Goal: Information Seeking & Learning: Learn about a topic

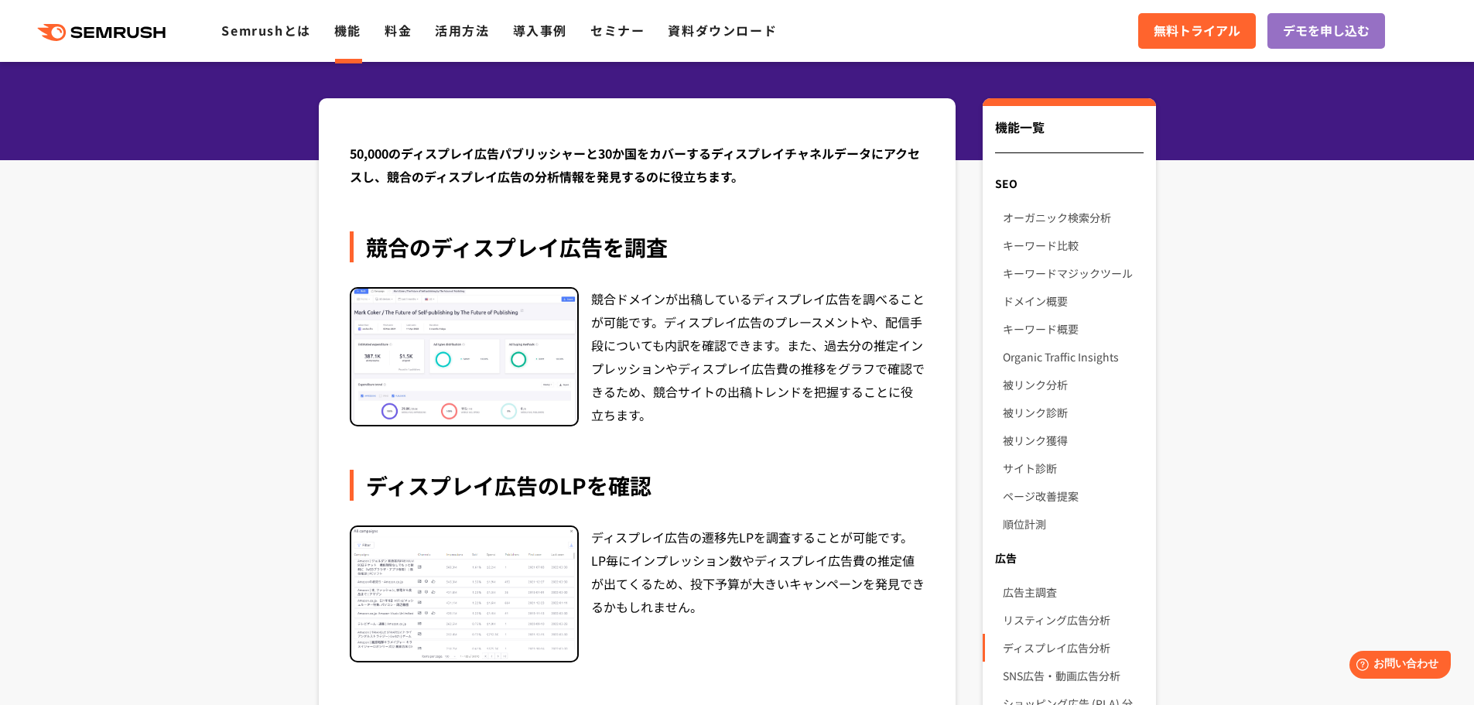
scroll to position [155, 0]
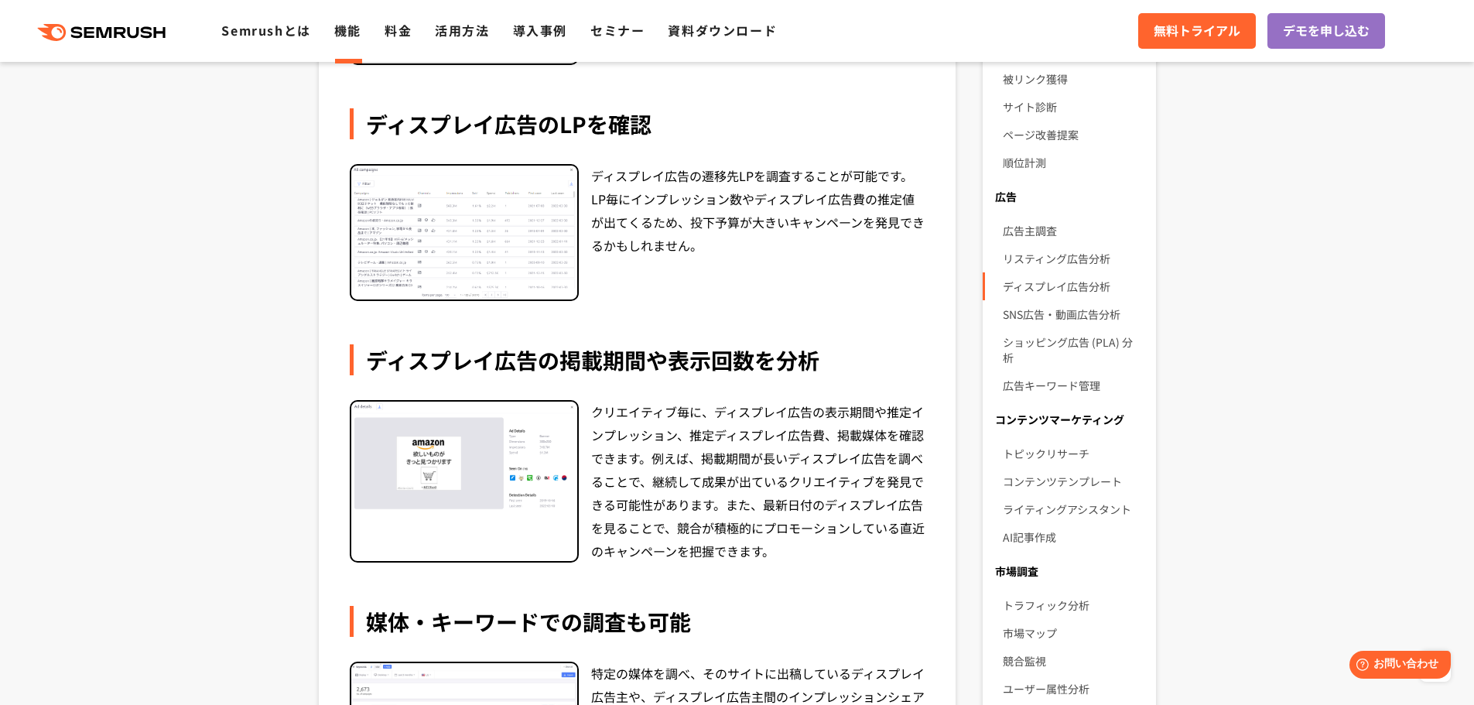
scroll to position [464, 0]
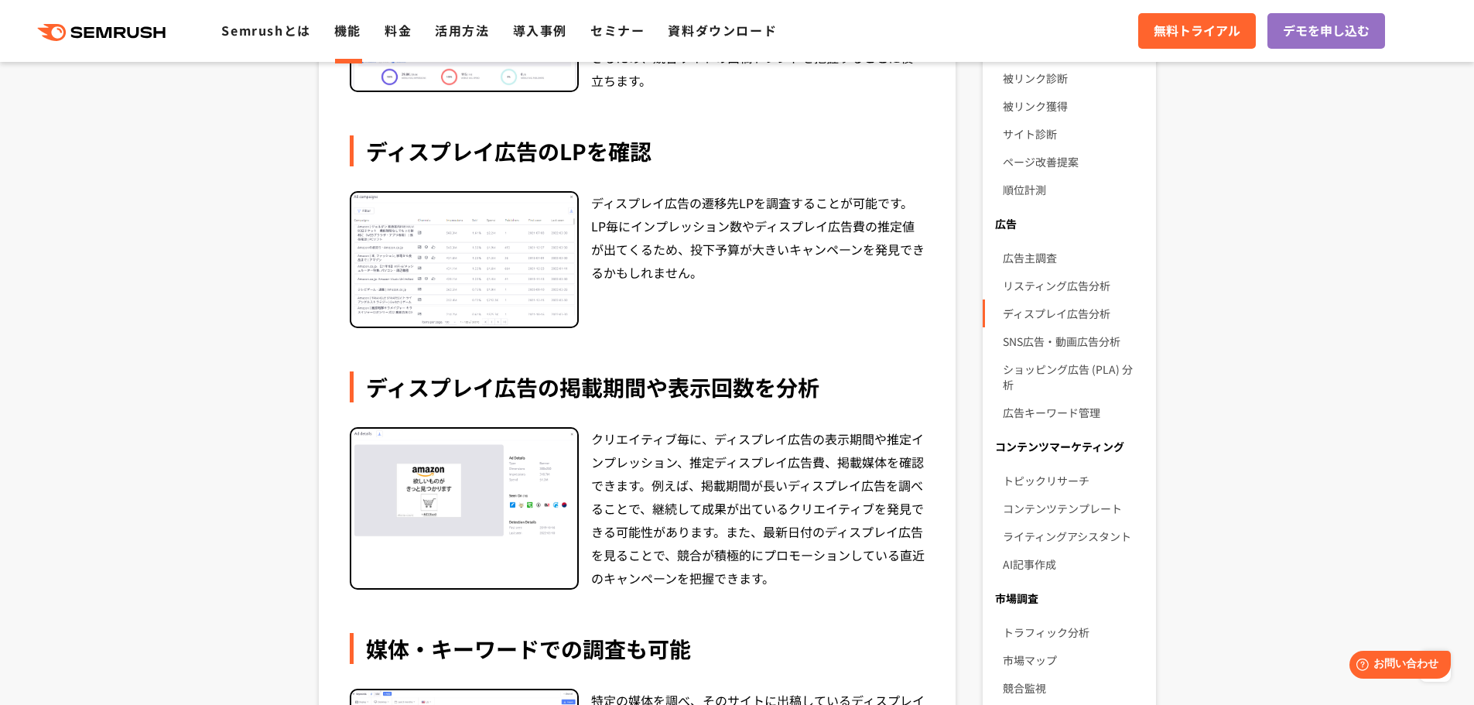
click at [209, 255] on section "50,000のディスプレイ広告パブリッシャーと30か国をカバーするディスプレイチャネルデータにアクセスし、競合のディスプレイ広告の分析情報を発見するのに役立ち…" at bounding box center [737, 531] width 1474 height 1534
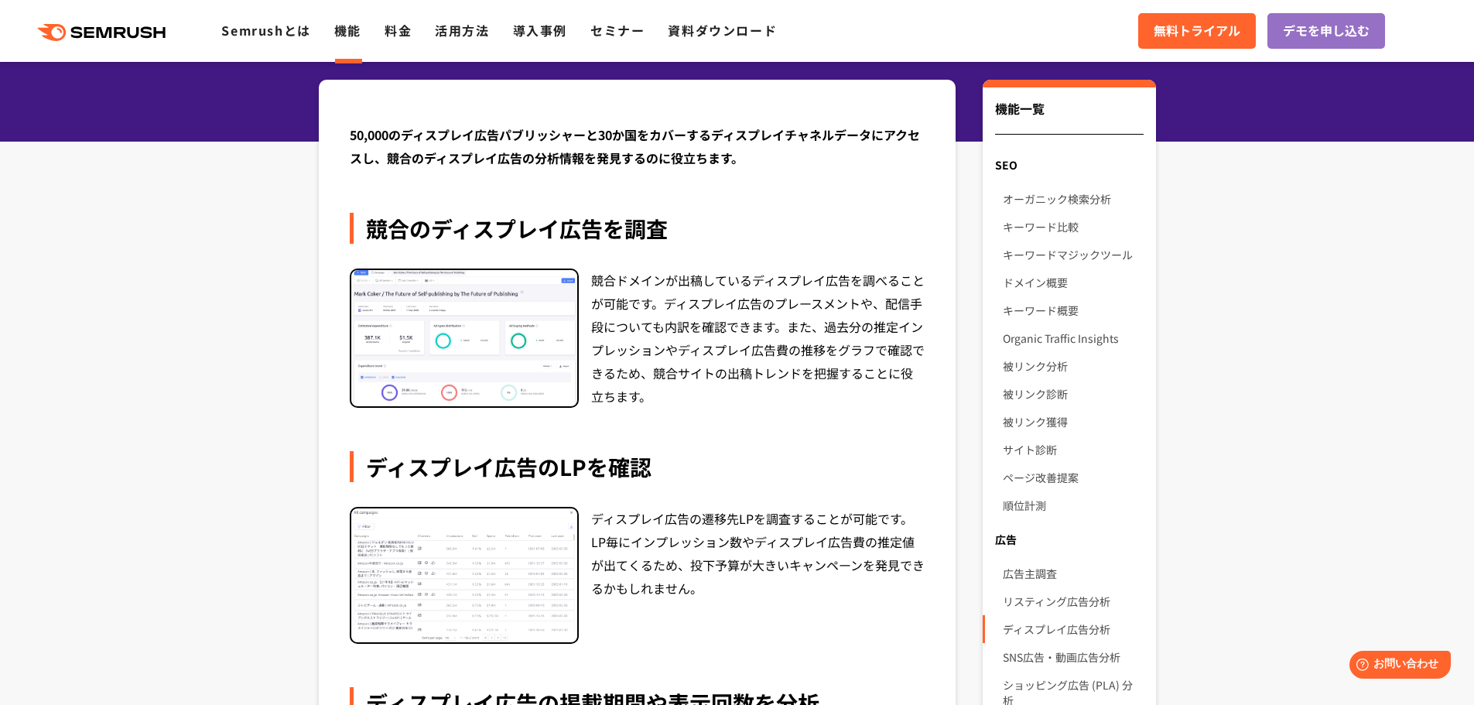
scroll to position [0, 0]
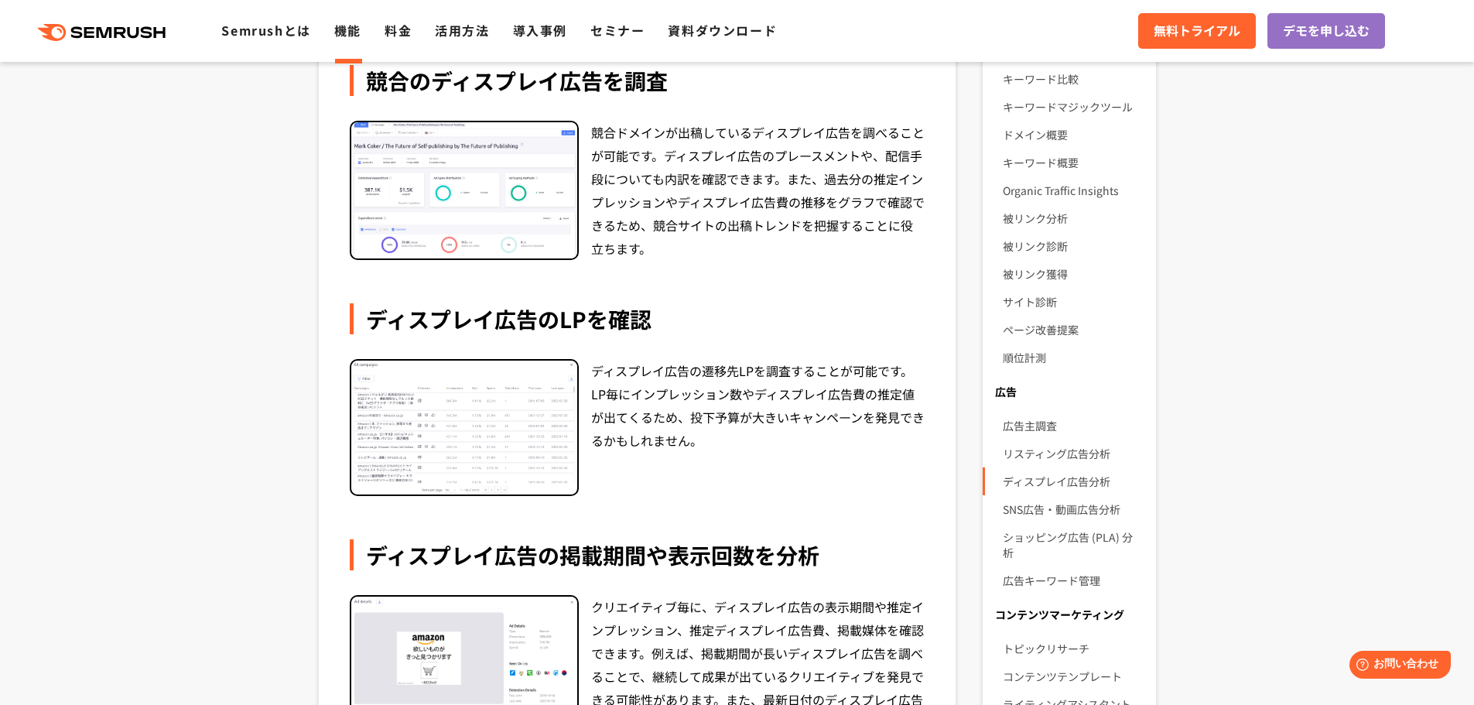
scroll to position [310, 0]
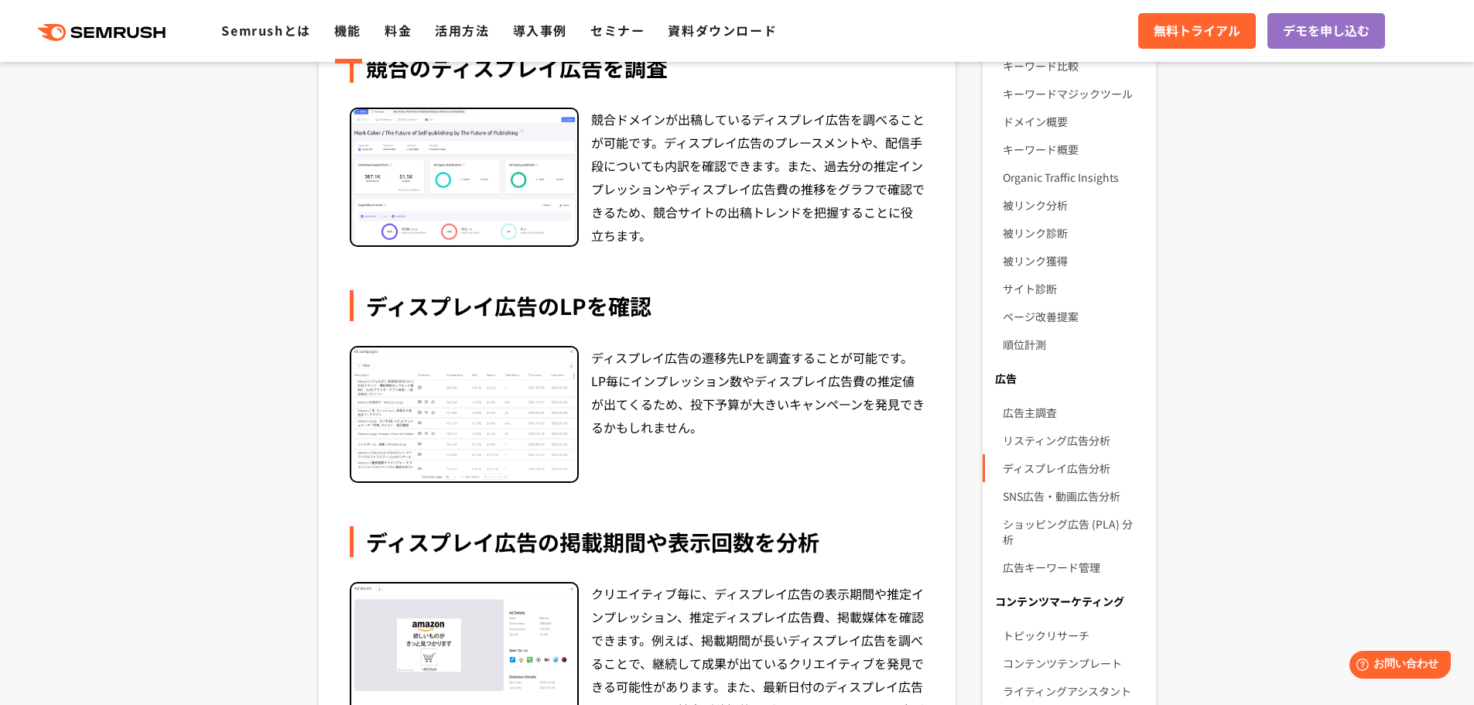
click at [248, 461] on section "50,000のディスプレイ広告パブリッシャーと30か国をカバーするディスプレイチャネルデータにアクセスし、競合のディスプレイ広告の分析情報を発見するのに役立ち…" at bounding box center [737, 686] width 1474 height 1534
click at [224, 461] on section "50,000のディスプレイ広告パブリッシャーと30か国をカバーするディスプレイチャネルデータにアクセスし、競合のディスプレイ広告の分析情報を発見するのに役立ち…" at bounding box center [737, 686] width 1474 height 1534
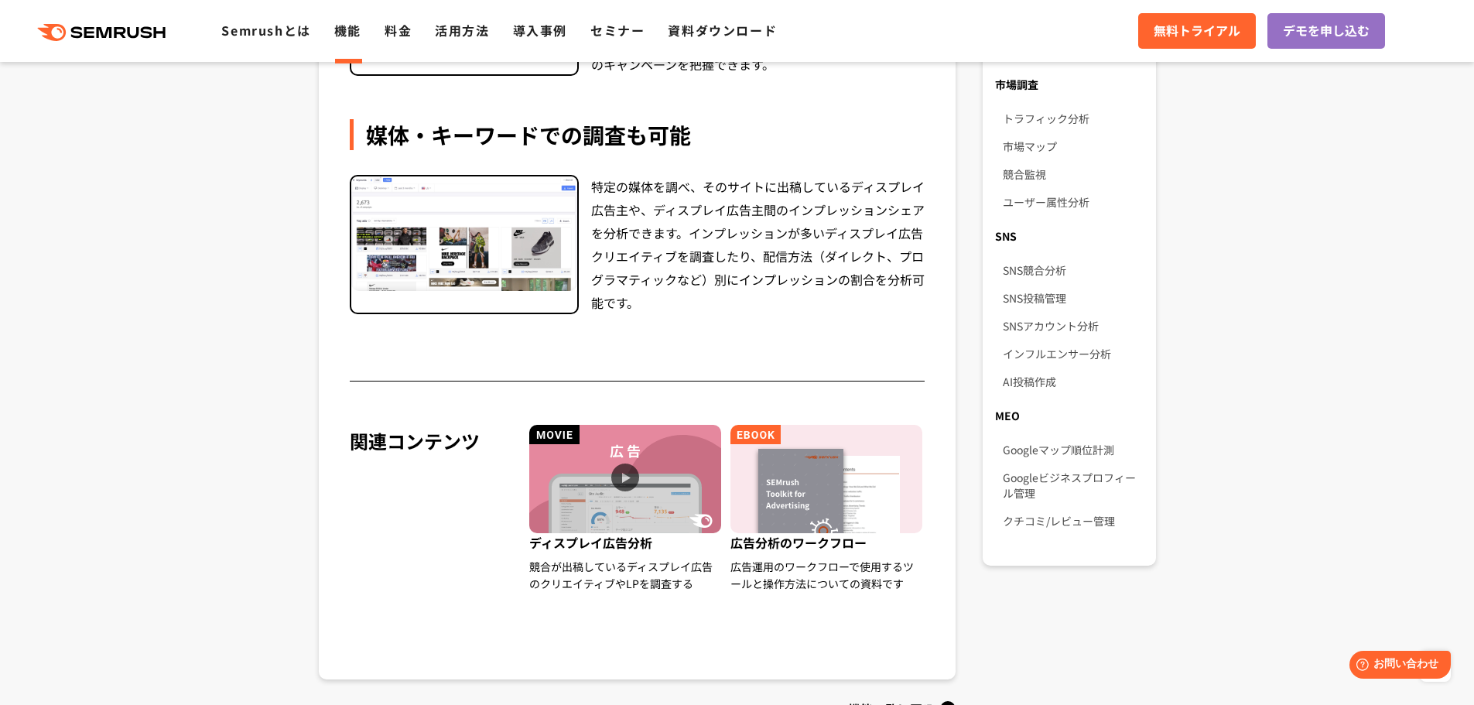
scroll to position [1006, 0]
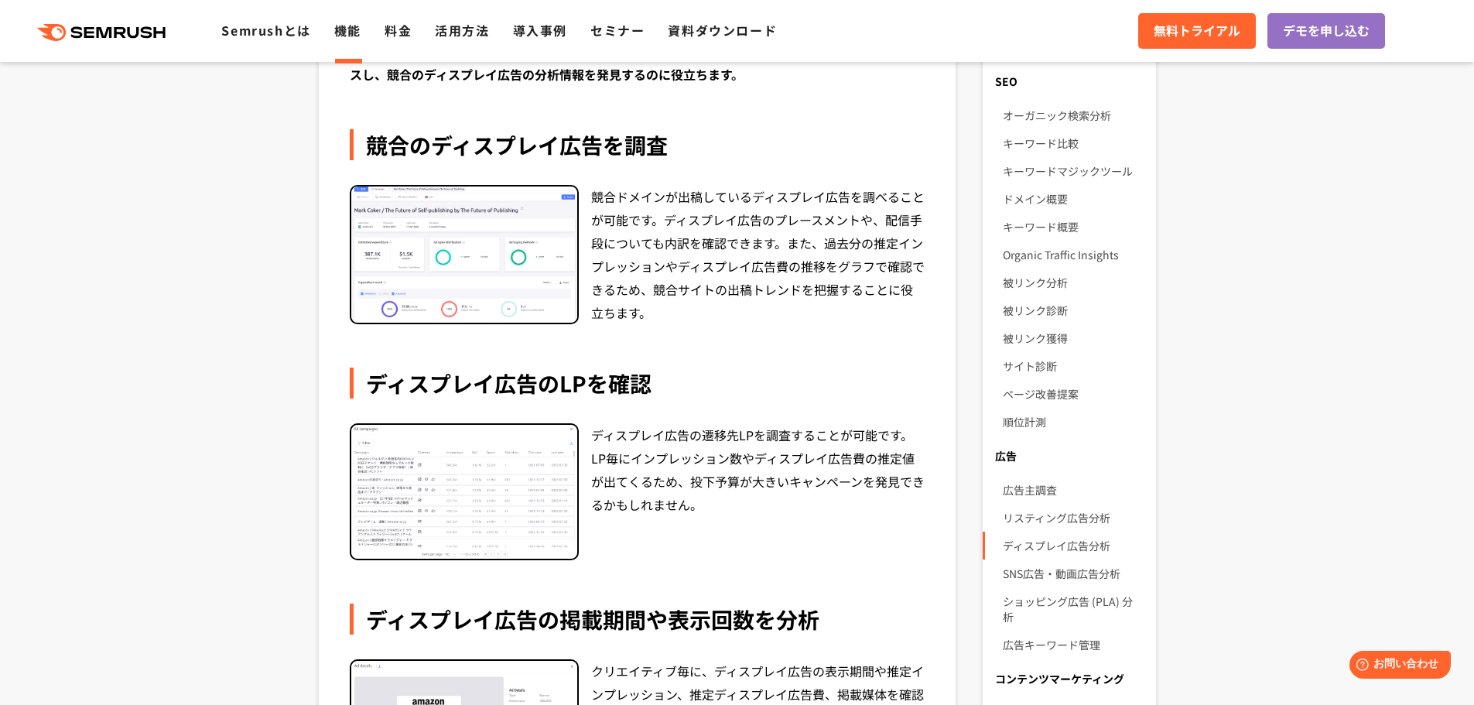
scroll to position [0, 0]
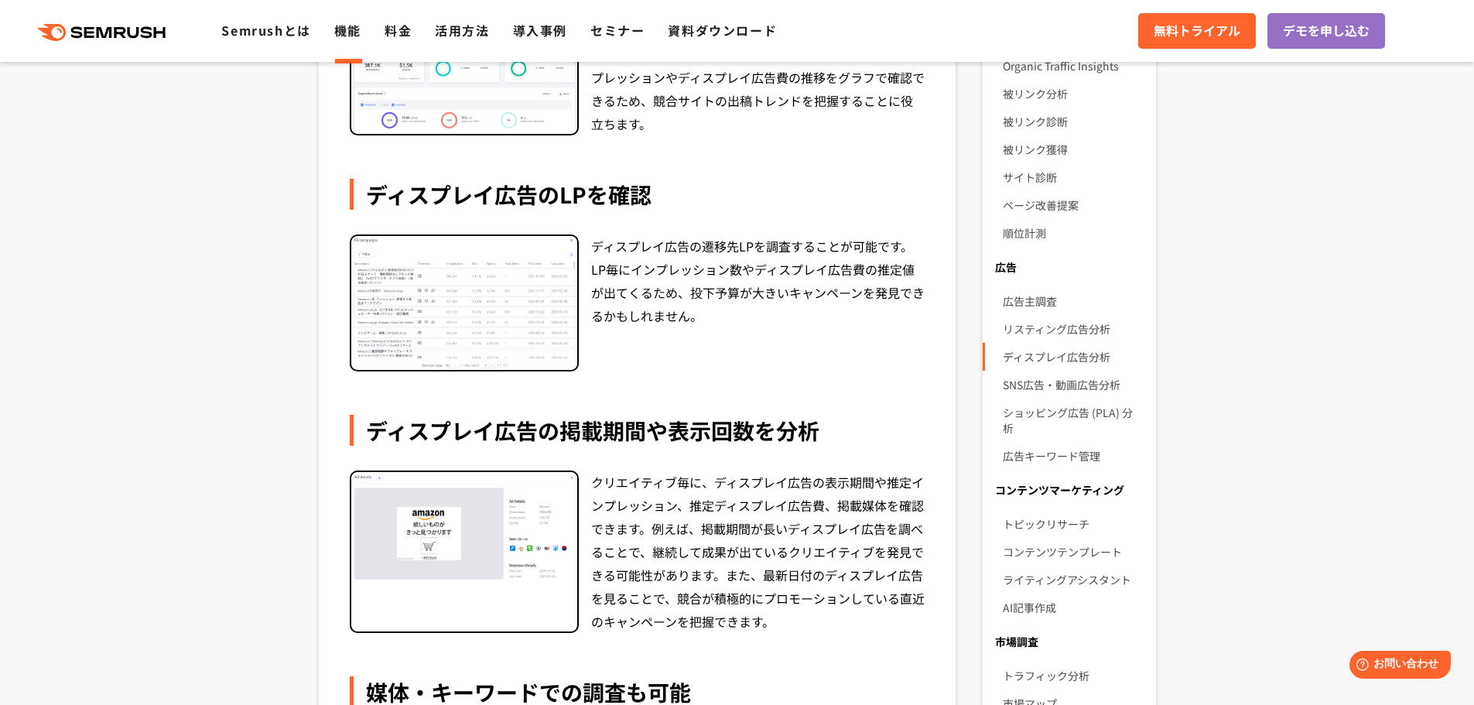
scroll to position [464, 0]
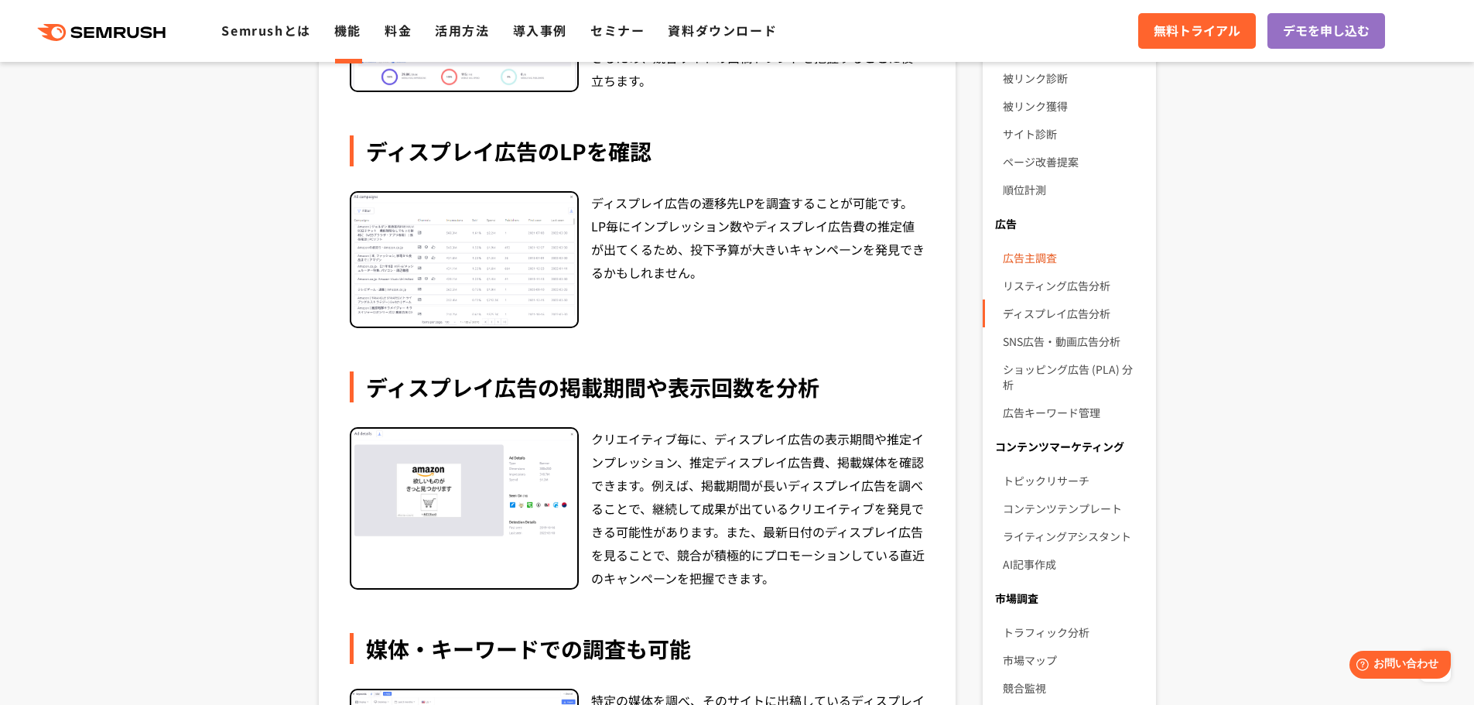
click at [1057, 257] on link "広告主調査" at bounding box center [1073, 258] width 140 height 28
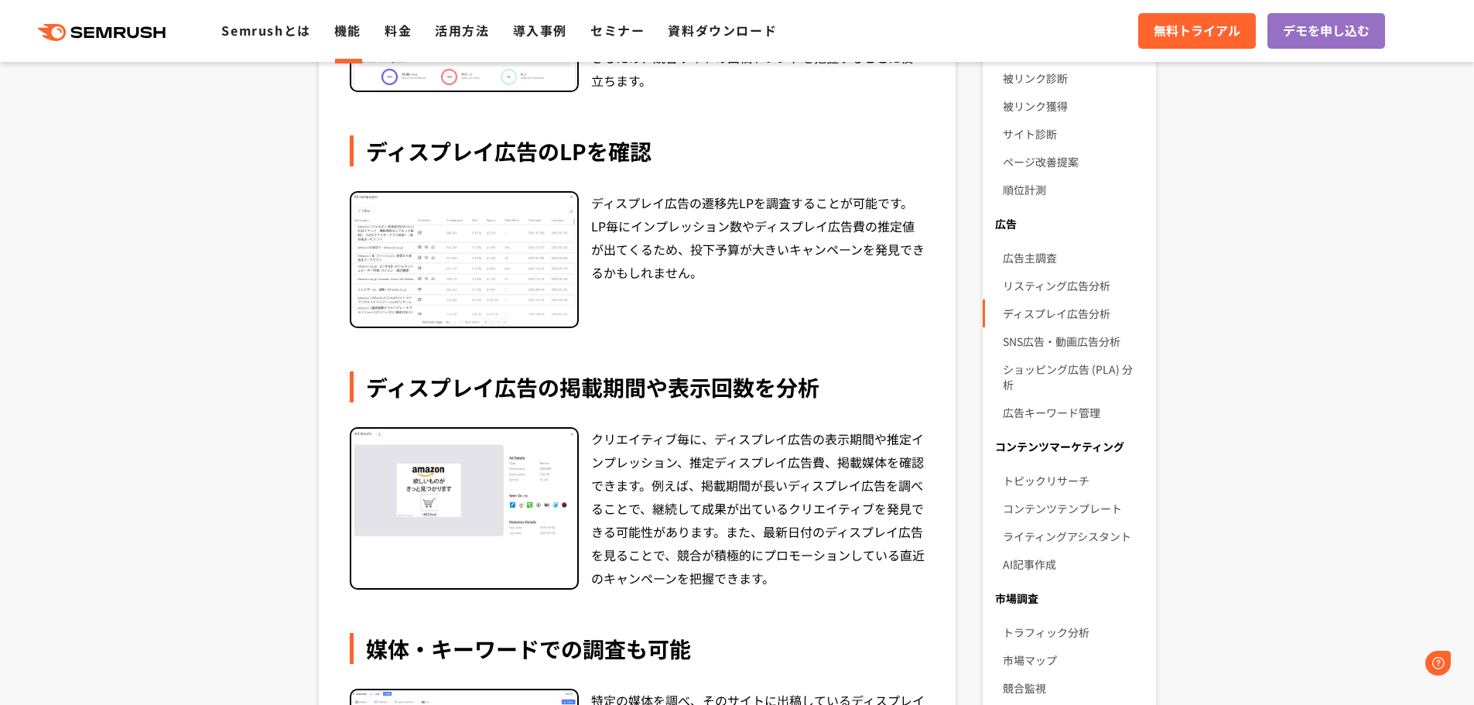
click at [180, 286] on section "50,000のディスプレイ広告パブリッシャーと30か国をカバーするディスプレイチャネルデータにアクセスし、競合のディスプレイ広告の分析情報を発見するのに役立ち…" at bounding box center [737, 531] width 1474 height 1534
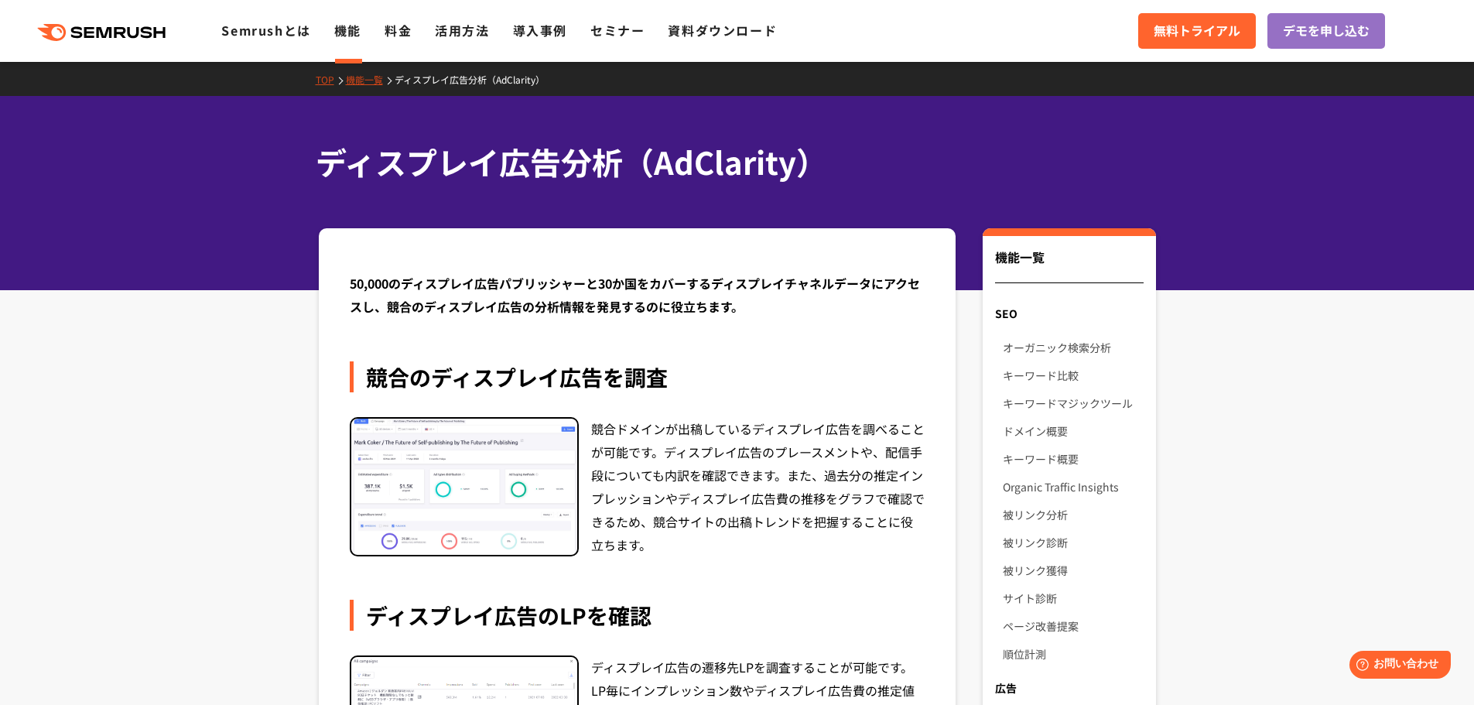
click at [1334, 211] on div "ディスプレイ広告分析（AdClarity）" at bounding box center [737, 193] width 1474 height 194
